Goal: Find specific page/section: Find specific page/section

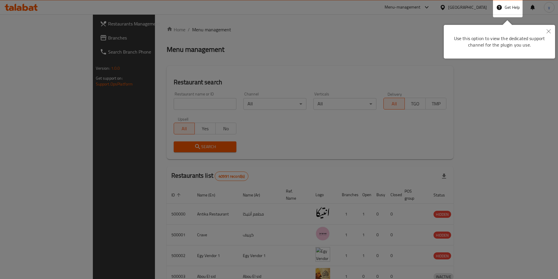
click at [516, 32] on div "Use this option to view the dedicated support channel for the plugin you use." at bounding box center [499, 41] width 102 height 25
click at [550, 32] on icon "Close" at bounding box center [548, 31] width 4 height 4
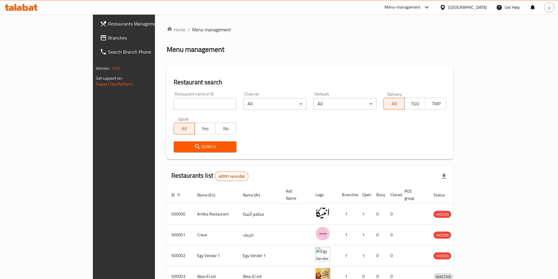
click at [549, 9] on span "y" at bounding box center [549, 7] width 2 height 6
click at [412, 43] on div "Home / Menu management Menu management Restaurant search Restaurant name or ID …" at bounding box center [310, 228] width 287 height 405
click at [190, 104] on input "search" at bounding box center [205, 104] width 63 height 12
paste input "775134"
type input "775134"
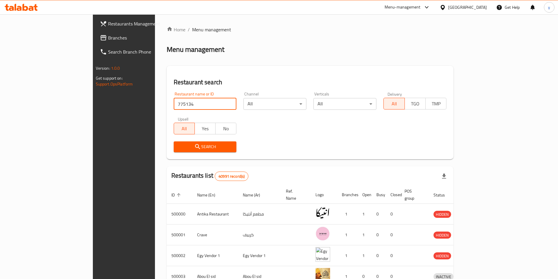
click button "Search" at bounding box center [205, 146] width 63 height 11
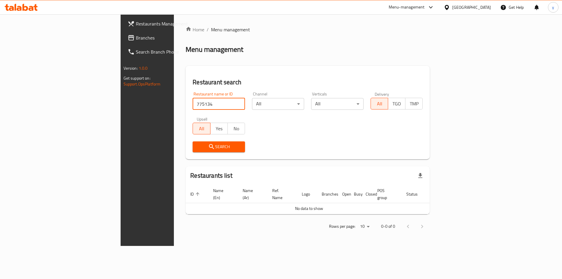
click at [193, 106] on input "775134" at bounding box center [219, 104] width 52 height 12
paste input "775134"
type input "775134"
click at [197, 145] on span "Search" at bounding box center [218, 146] width 43 height 7
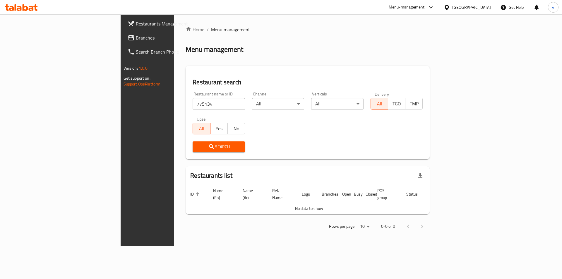
click at [136, 36] on span "Branches" at bounding box center [173, 37] width 74 height 7
